Goal: Task Accomplishment & Management: Use online tool/utility

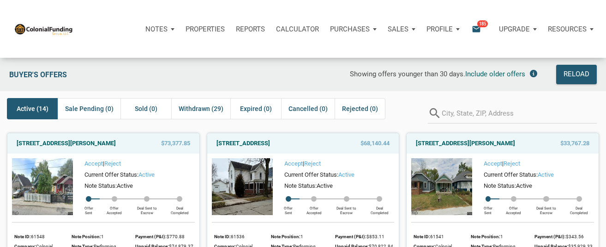
scroll to position [1252, 0]
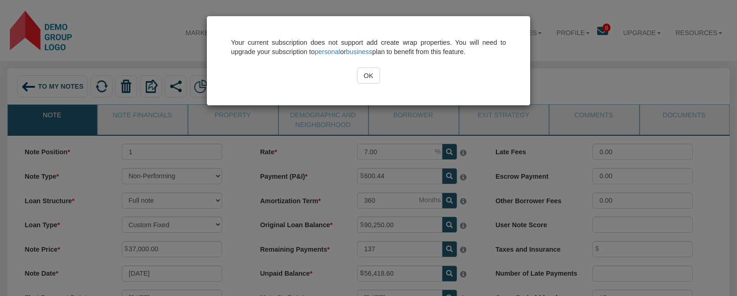
click at [287, 73] on div "OK" at bounding box center [368, 75] width 275 height 16
click at [367, 78] on input "OK" at bounding box center [369, 75] width 24 height 16
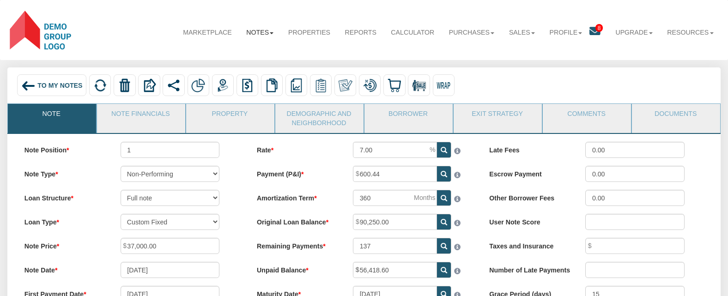
click at [270, 32] on b at bounding box center [272, 33] width 4 height 2
click at [224, 88] on img at bounding box center [223, 85] width 14 height 14
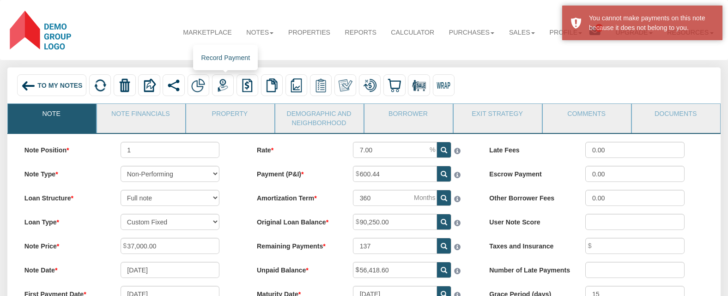
click at [225, 87] on img at bounding box center [223, 85] width 14 height 14
click at [48, 83] on span "To My Notes" at bounding box center [59, 85] width 45 height 7
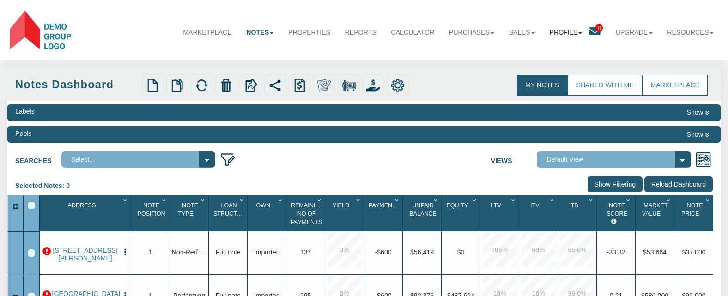
click at [570, 34] on link "Profile" at bounding box center [566, 33] width 48 height 24
click at [543, 50] on link "Settings" at bounding box center [565, 54] width 84 height 12
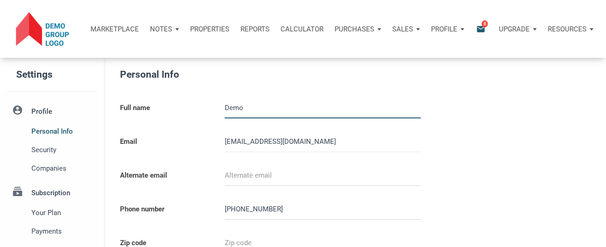
type input "987654321"
select select
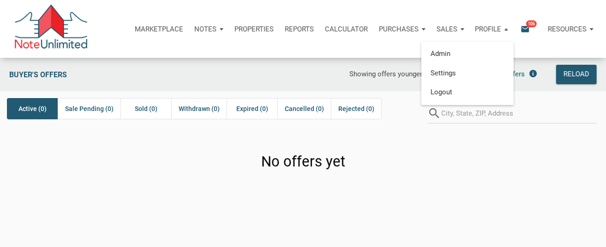
click at [217, 29] on div "Notes" at bounding box center [209, 29] width 40 height 28
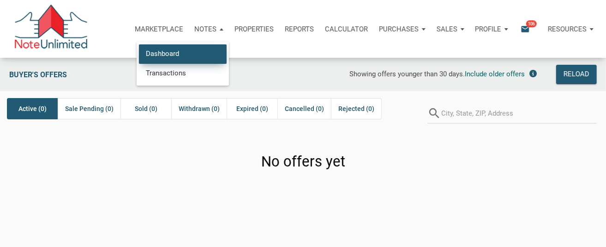
click at [162, 55] on link "Dashboard" at bounding box center [183, 53] width 88 height 19
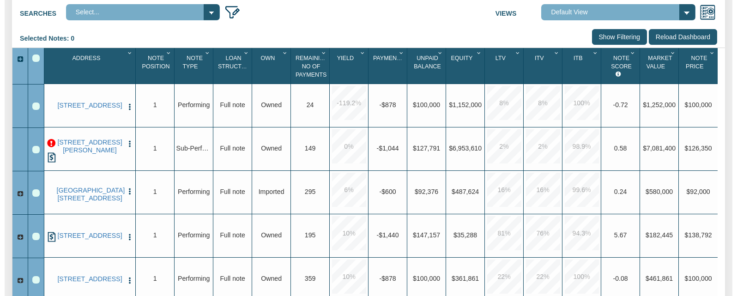
scroll to position [74, 0]
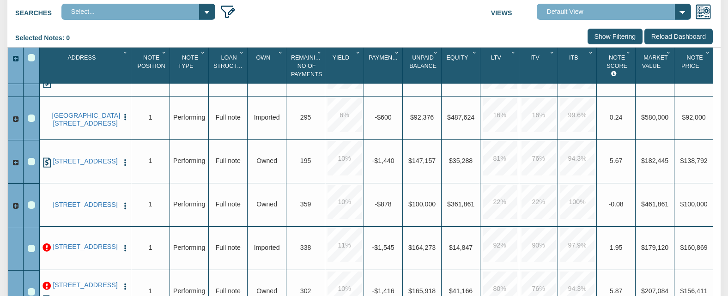
click at [124, 159] on img "button" at bounding box center [125, 162] width 8 height 8
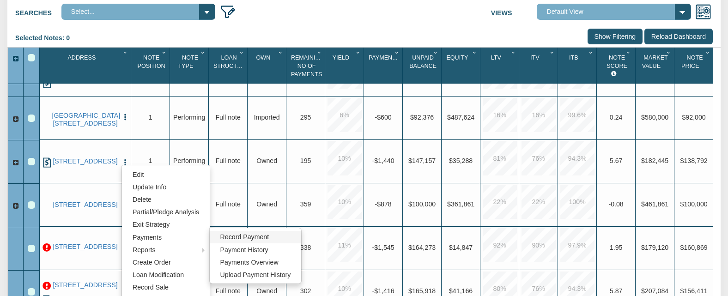
click at [246, 238] on link "Record Payment" at bounding box center [256, 237] width 92 height 12
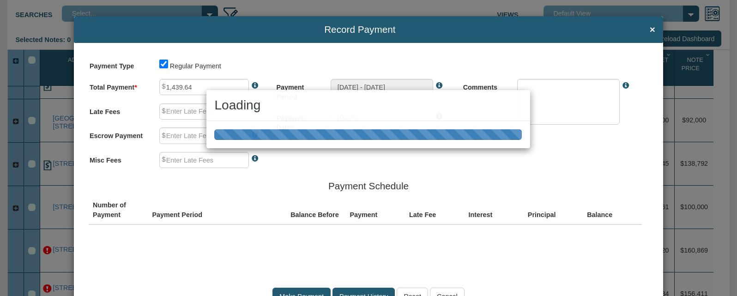
type input "0.00"
type textarea "Regular payment"
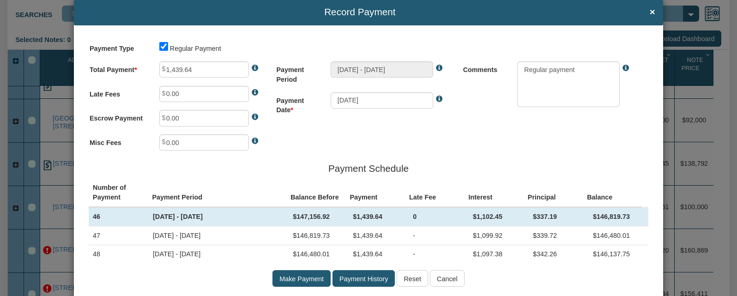
scroll to position [0, 0]
